Goal: Task Accomplishment & Management: Manage account settings

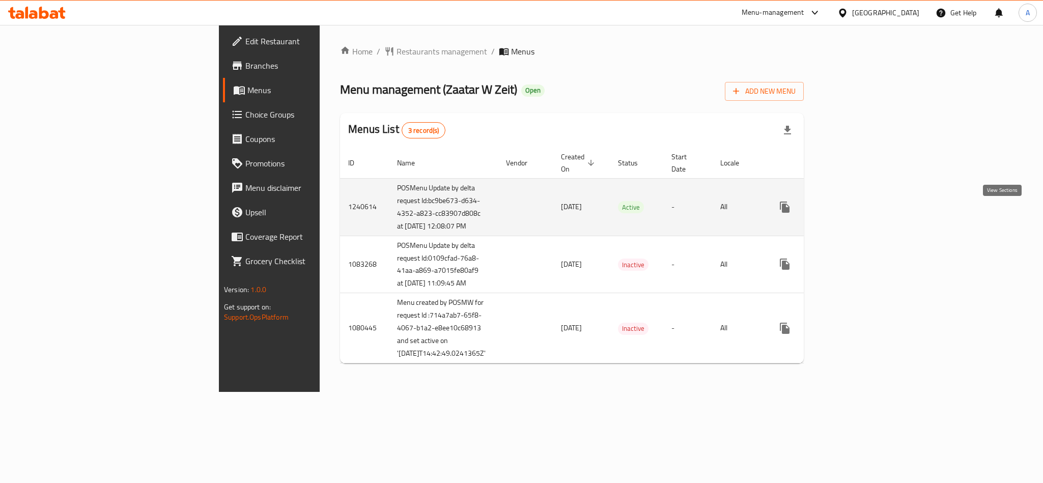
click at [863, 212] on icon "enhanced table" at bounding box center [857, 207] width 9 height 9
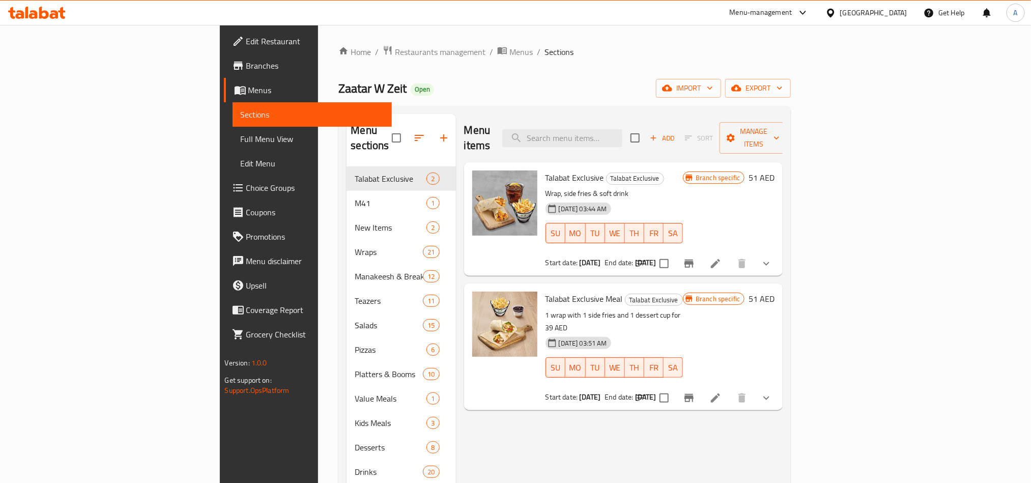
click at [246, 190] on span "Choice Groups" at bounding box center [314, 188] width 137 height 12
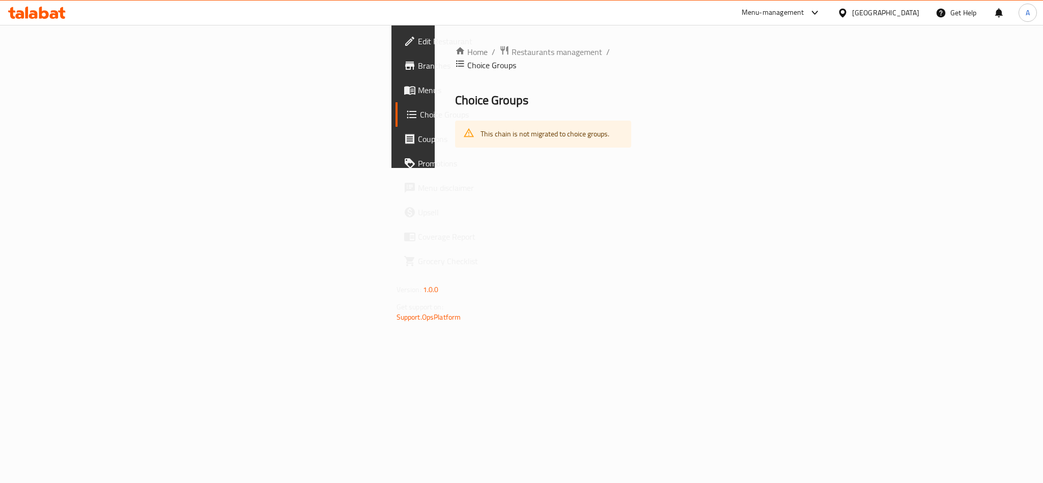
click at [418, 87] on span "Menus" at bounding box center [487, 90] width 139 height 12
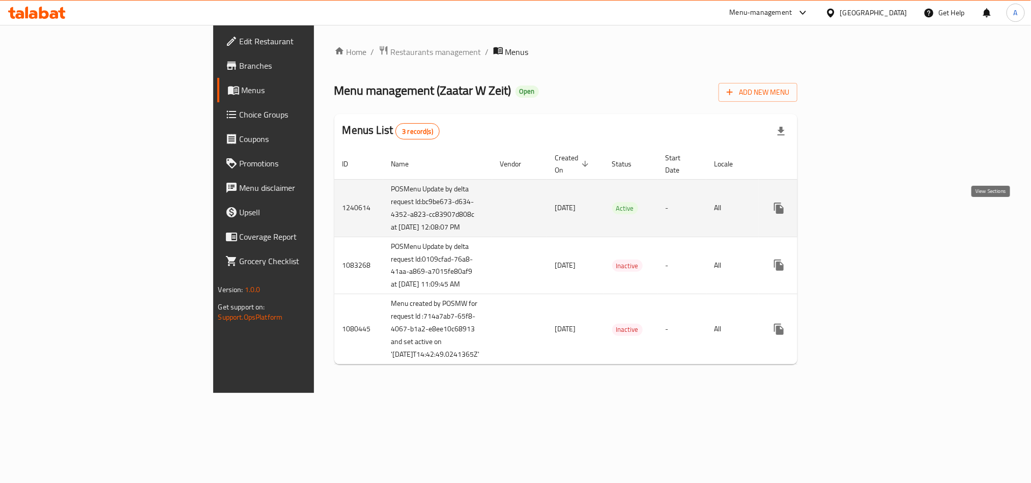
click at [859, 214] on icon "enhanced table" at bounding box center [852, 208] width 12 height 12
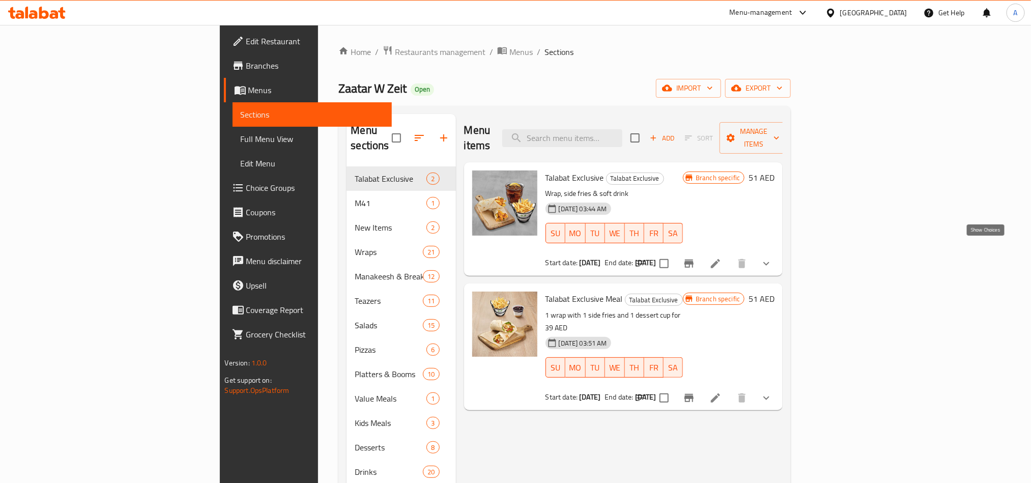
click at [773, 258] on icon "show more" at bounding box center [766, 264] width 12 height 12
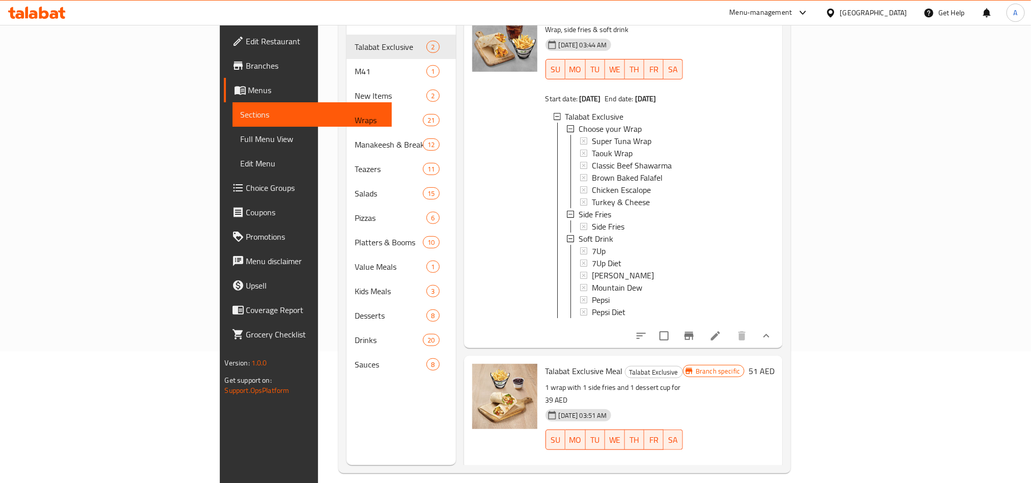
scroll to position [142, 0]
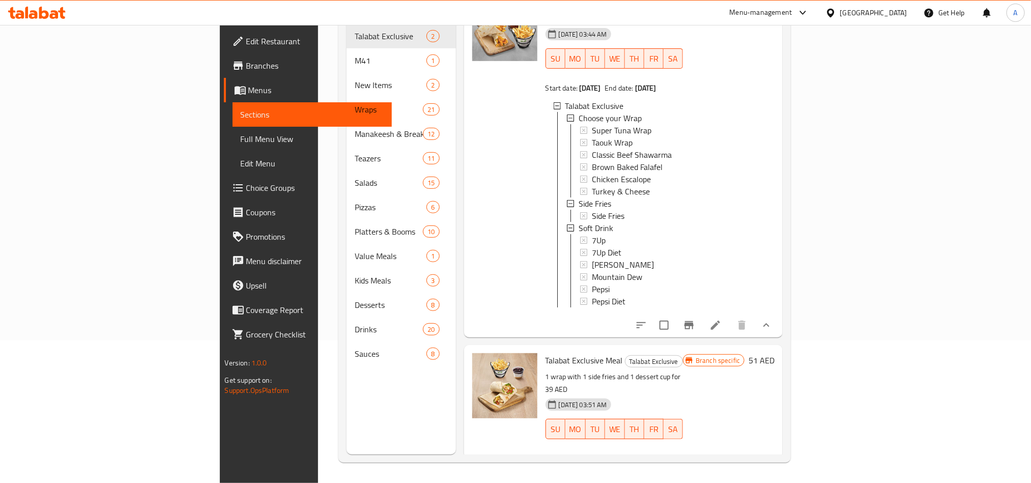
click at [769, 458] on icon "show more" at bounding box center [766, 460] width 6 height 4
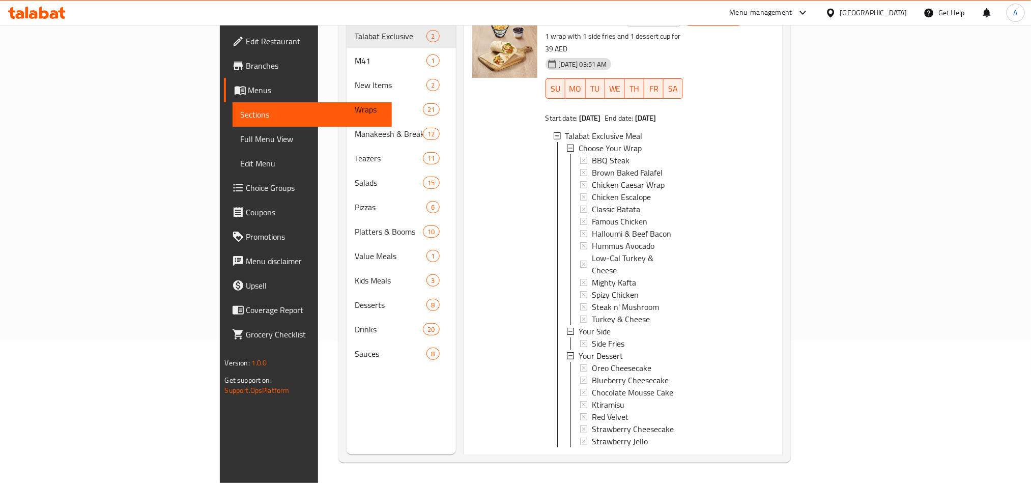
scroll to position [378, 0]
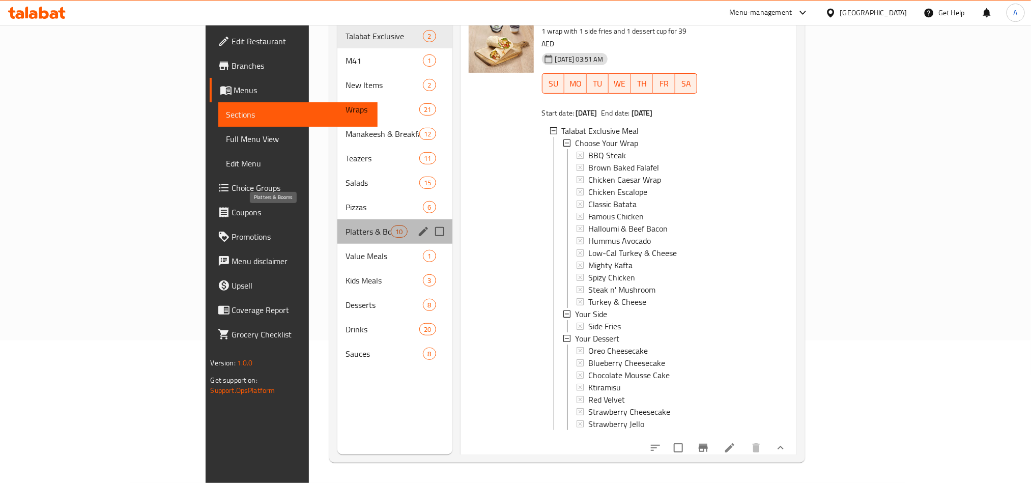
click at [346, 225] on span "Platters & Booms" at bounding box center [369, 231] width 46 height 12
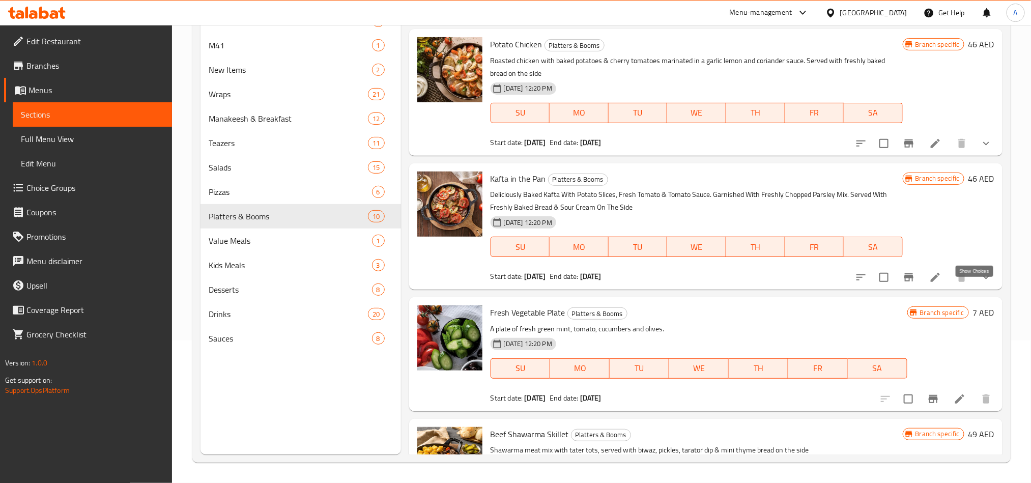
click at [980, 283] on icon "show more" at bounding box center [986, 277] width 12 height 12
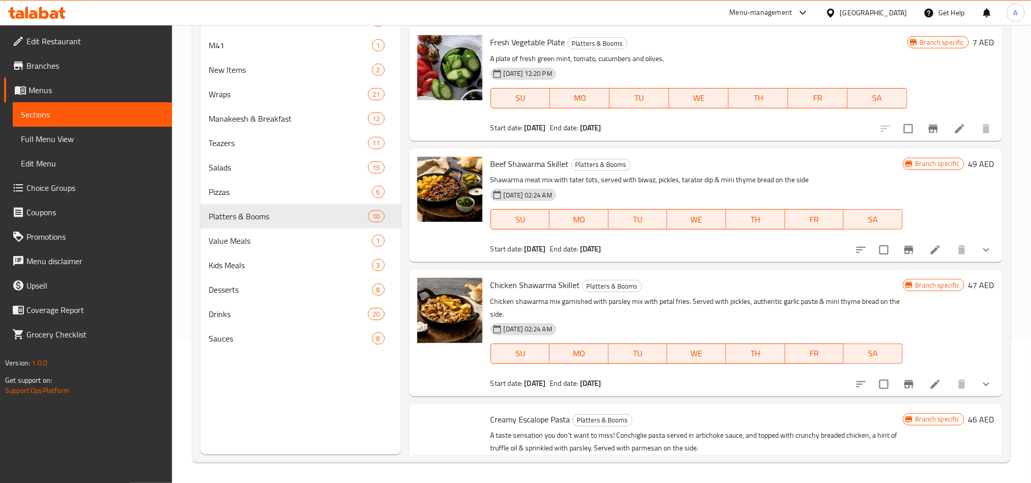
scroll to position [912, 0]
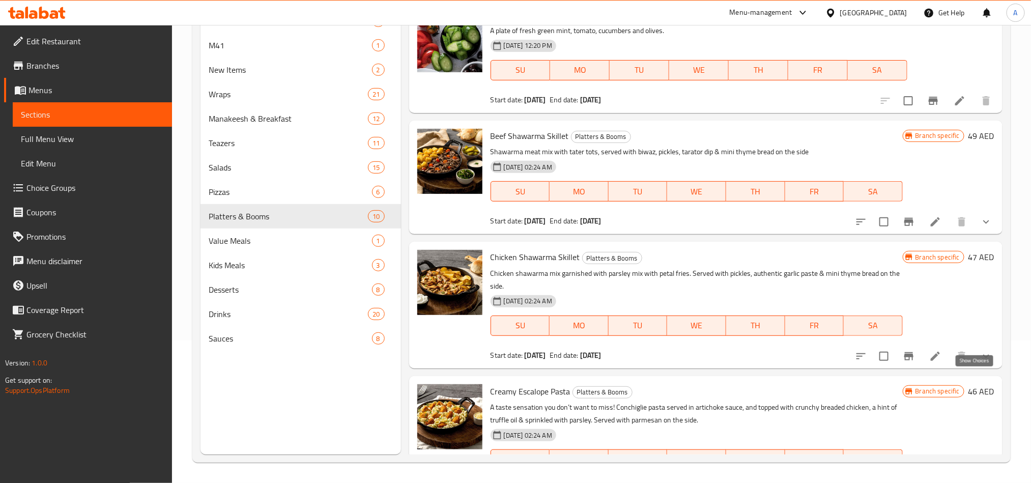
click at [980, 362] on icon "show more" at bounding box center [986, 356] width 12 height 12
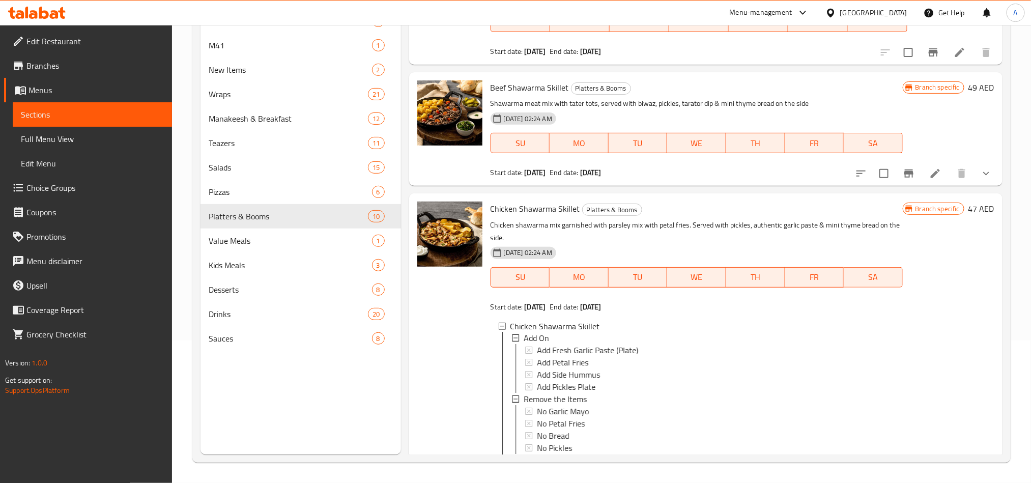
scroll to position [1141, 0]
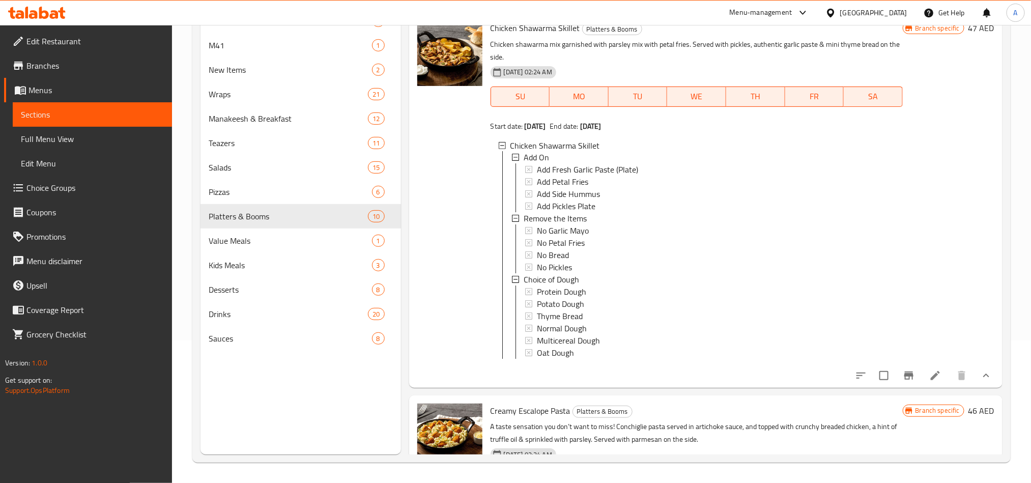
click at [13, 18] on icon at bounding box center [11, 13] width 7 height 12
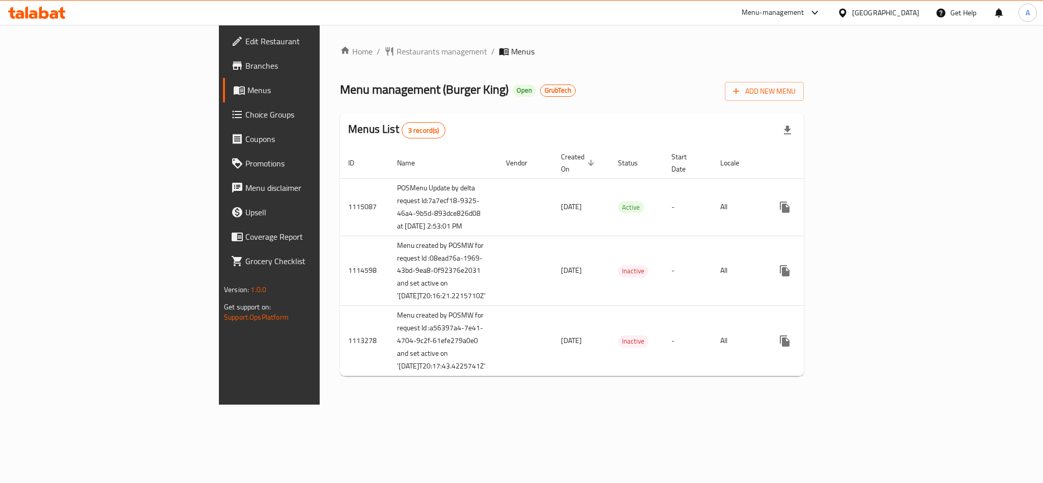
click at [35, 15] on icon at bounding box center [33, 14] width 9 height 9
